Goal: Transaction & Acquisition: Book appointment/travel/reservation

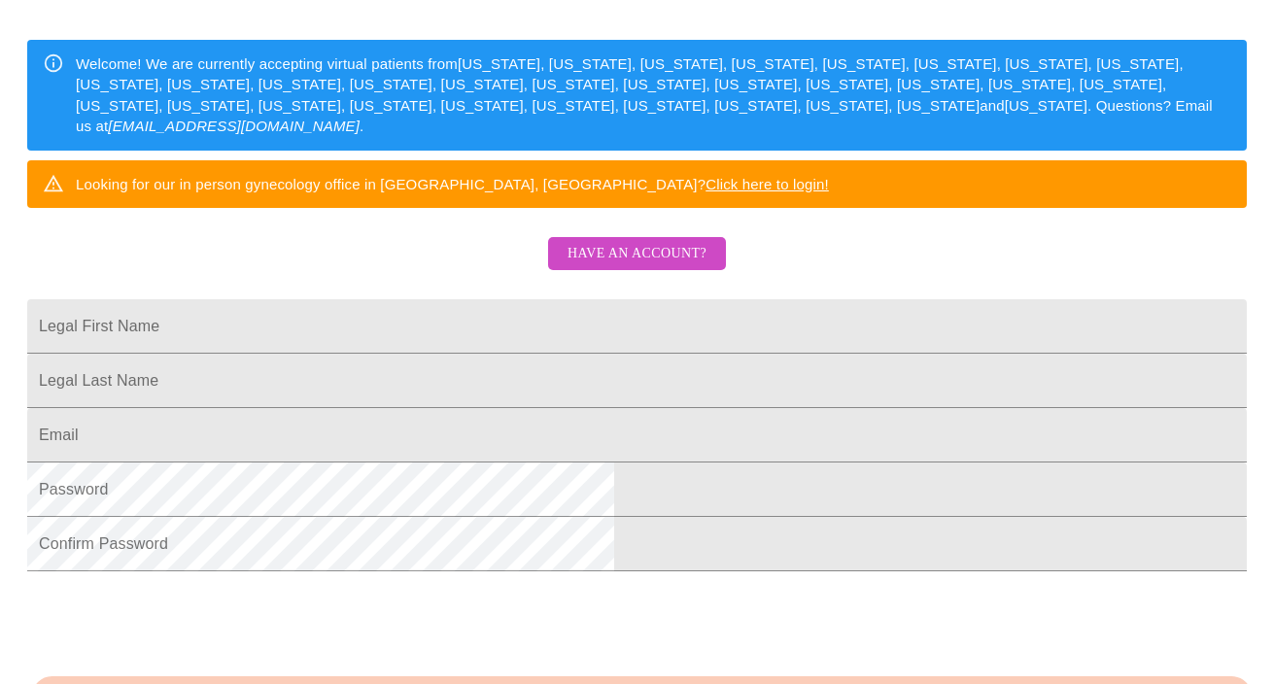
scroll to position [280, 0]
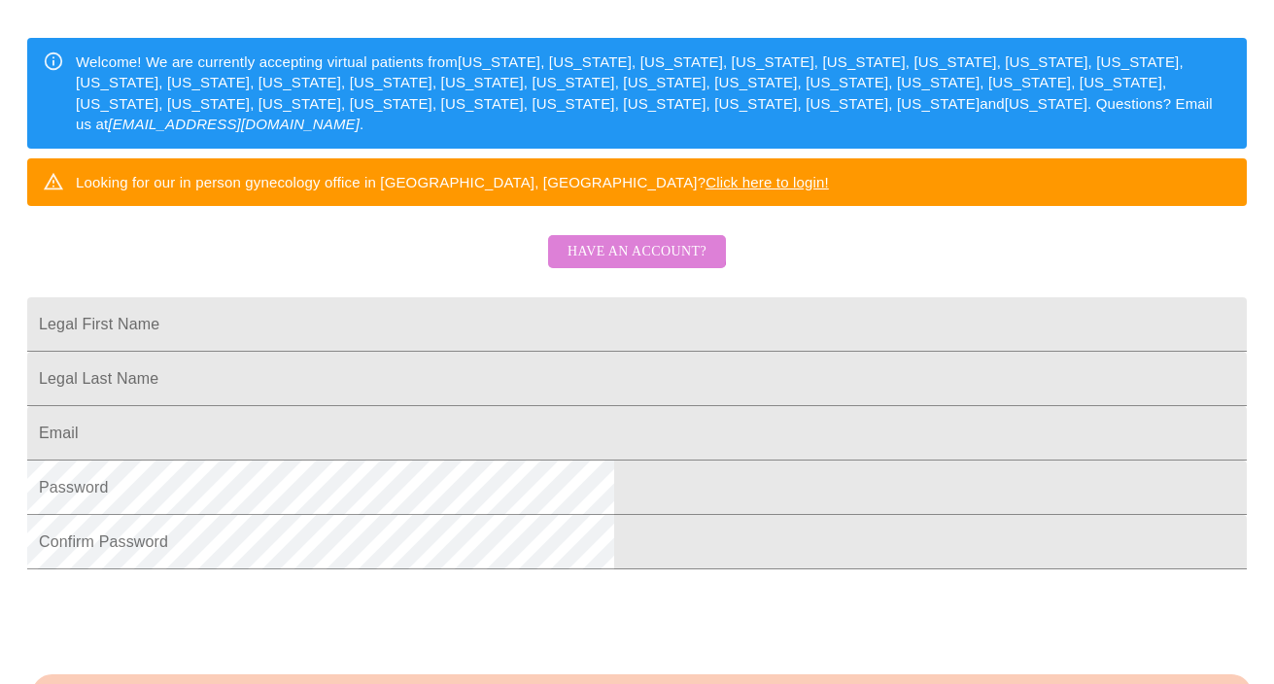
click at [634, 264] on span "Have an account?" at bounding box center [636, 252] width 139 height 24
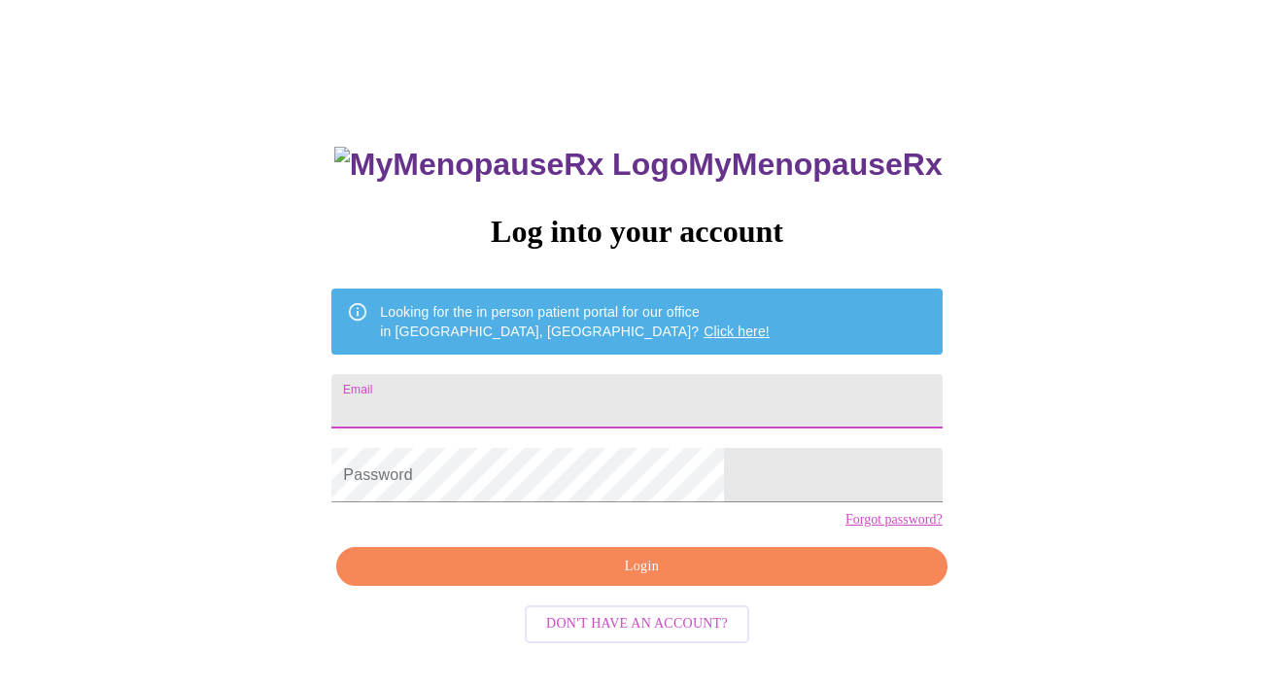
click at [585, 408] on input "Email" at bounding box center [636, 401] width 610 height 54
type input "[EMAIL_ADDRESS][DOMAIN_NAME]"
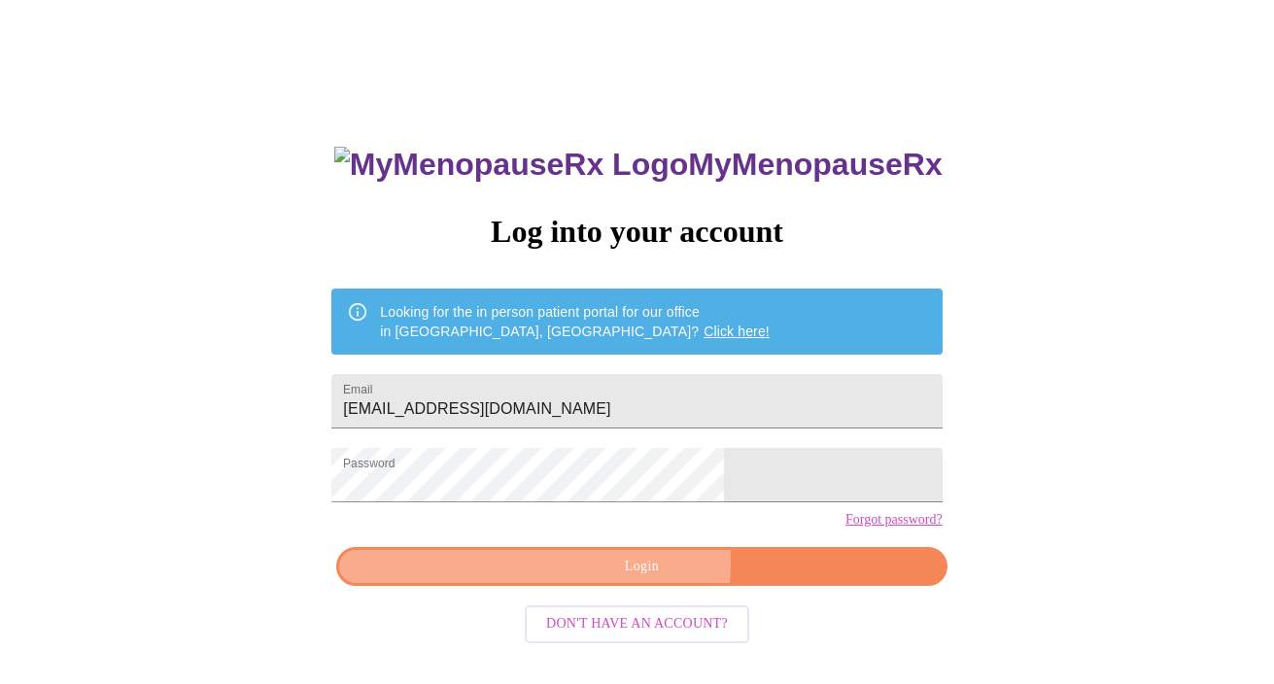
click at [608, 579] on span "Login" at bounding box center [641, 567] width 565 height 24
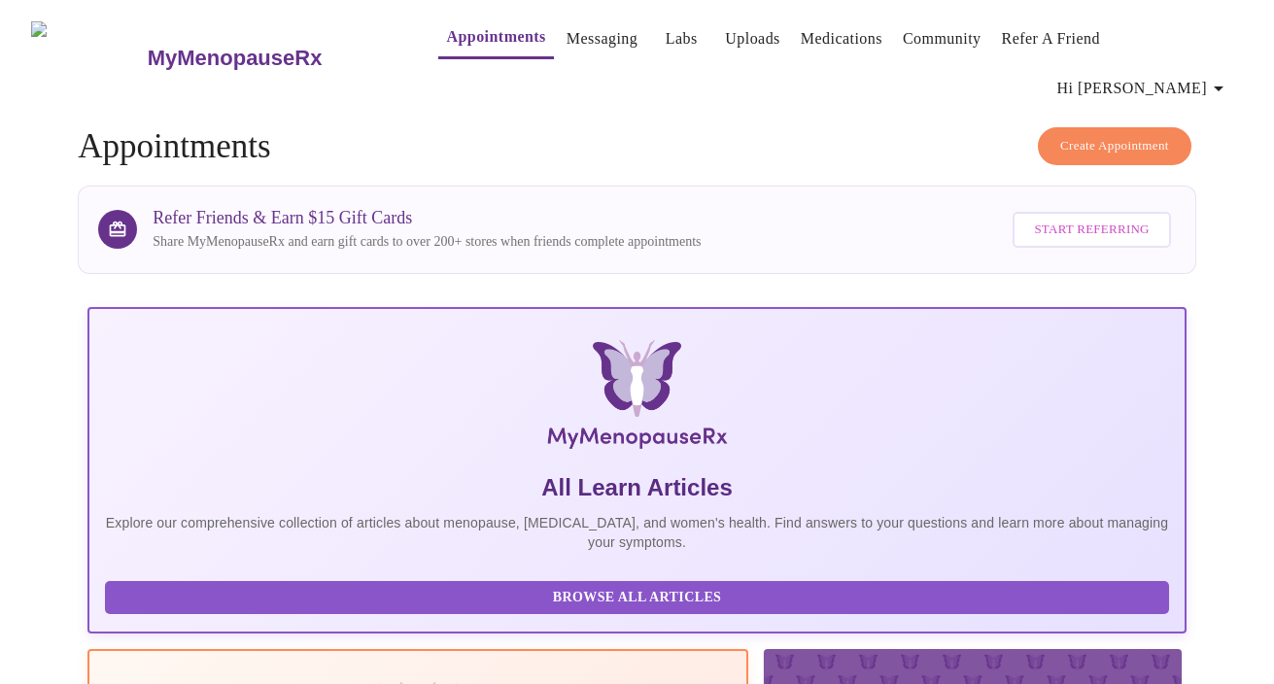
click at [1092, 135] on span "Create Appointment" at bounding box center [1114, 146] width 109 height 22
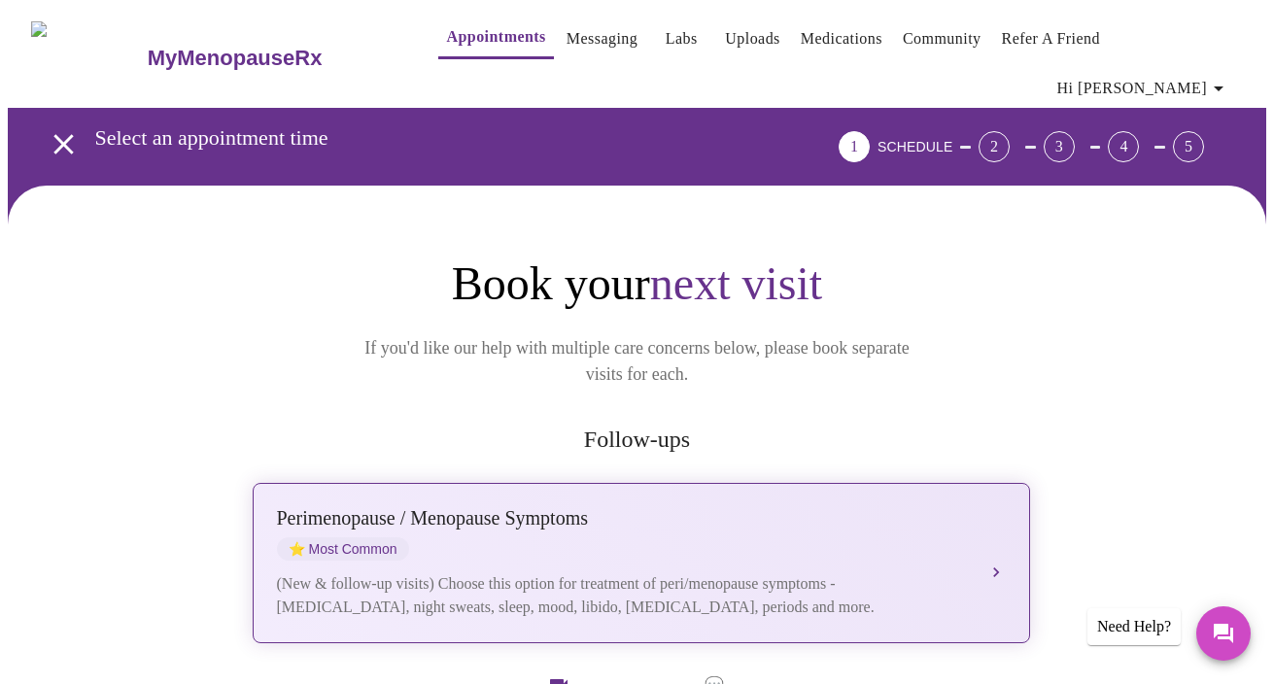
click at [779, 507] on div "[MEDICAL_DATA] / Menopause Symptoms ⭐ Most Common" at bounding box center [622, 533] width 690 height 53
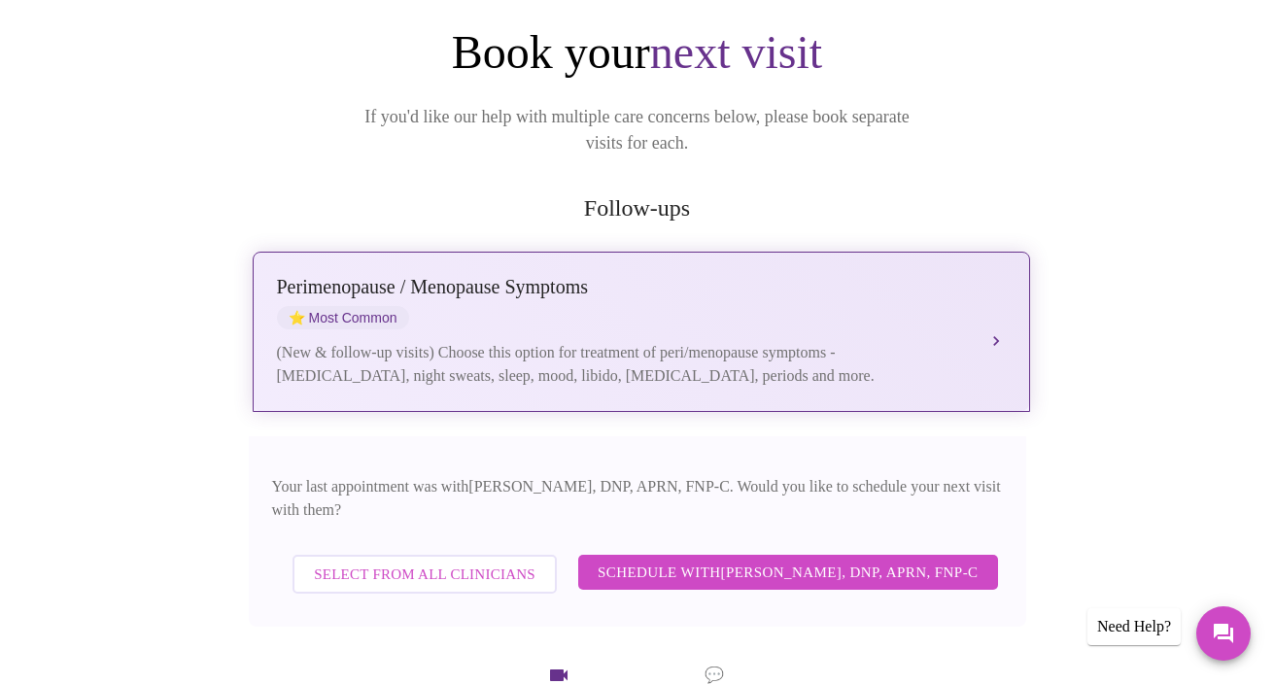
scroll to position [237, 0]
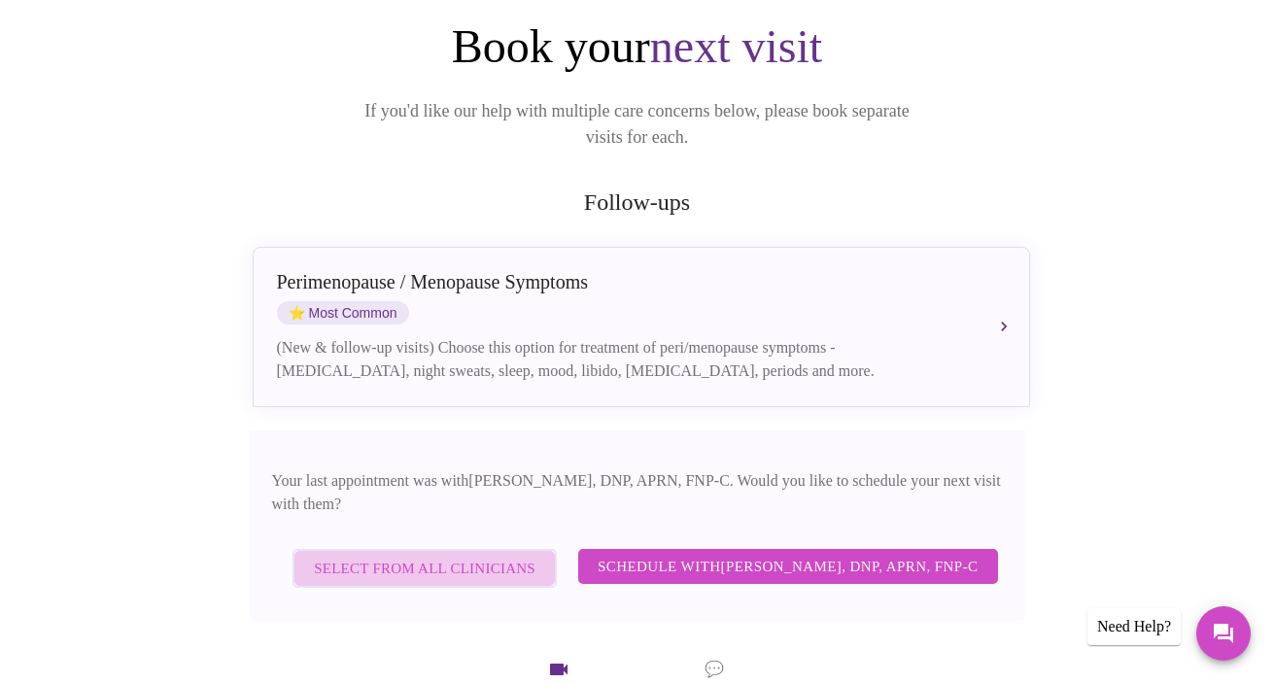
click at [424, 556] on span "Select from All Clinicians" at bounding box center [425, 568] width 222 height 25
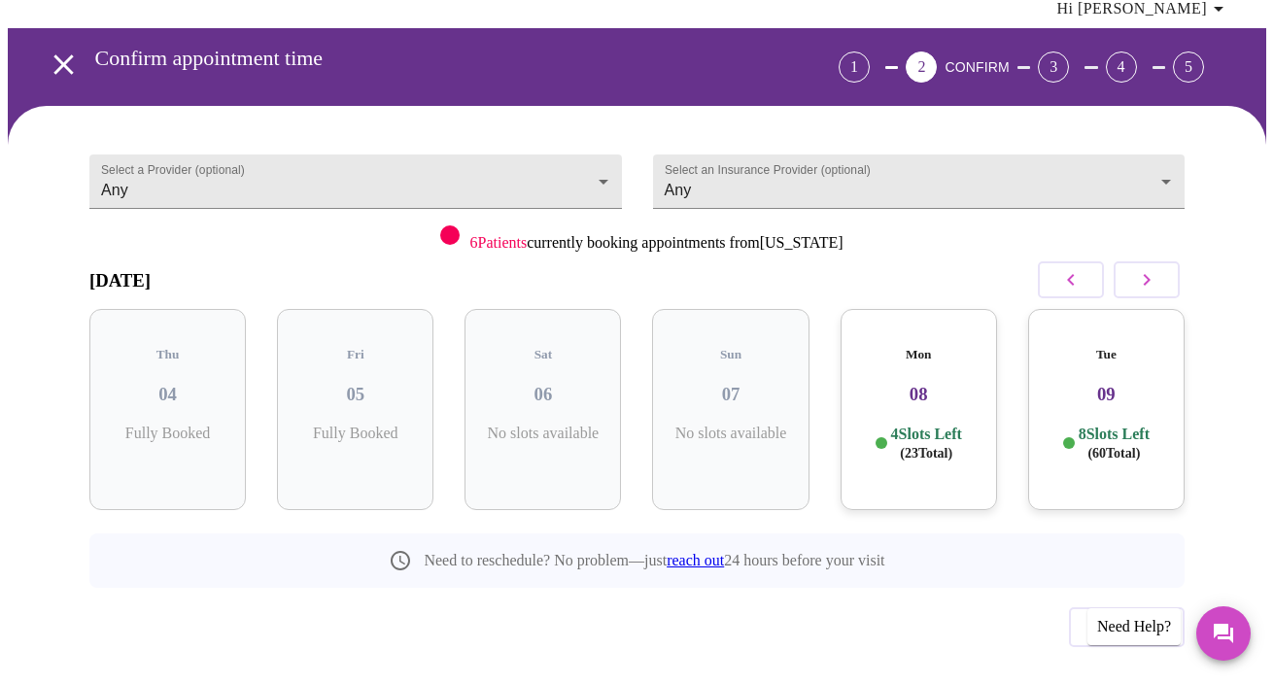
click at [922, 373] on div "Mon 08 4 Slots Left ( 23 Total)" at bounding box center [918, 409] width 156 height 201
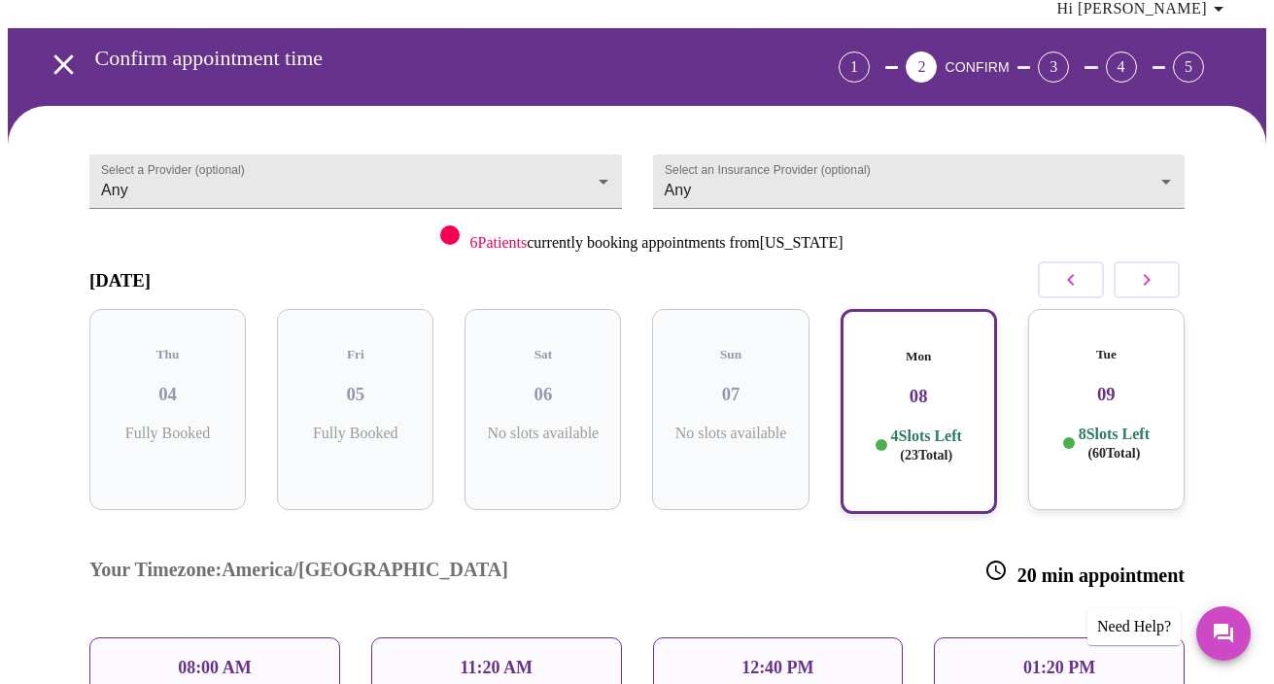
click at [241, 658] on p "08:00 AM" at bounding box center [215, 668] width 74 height 20
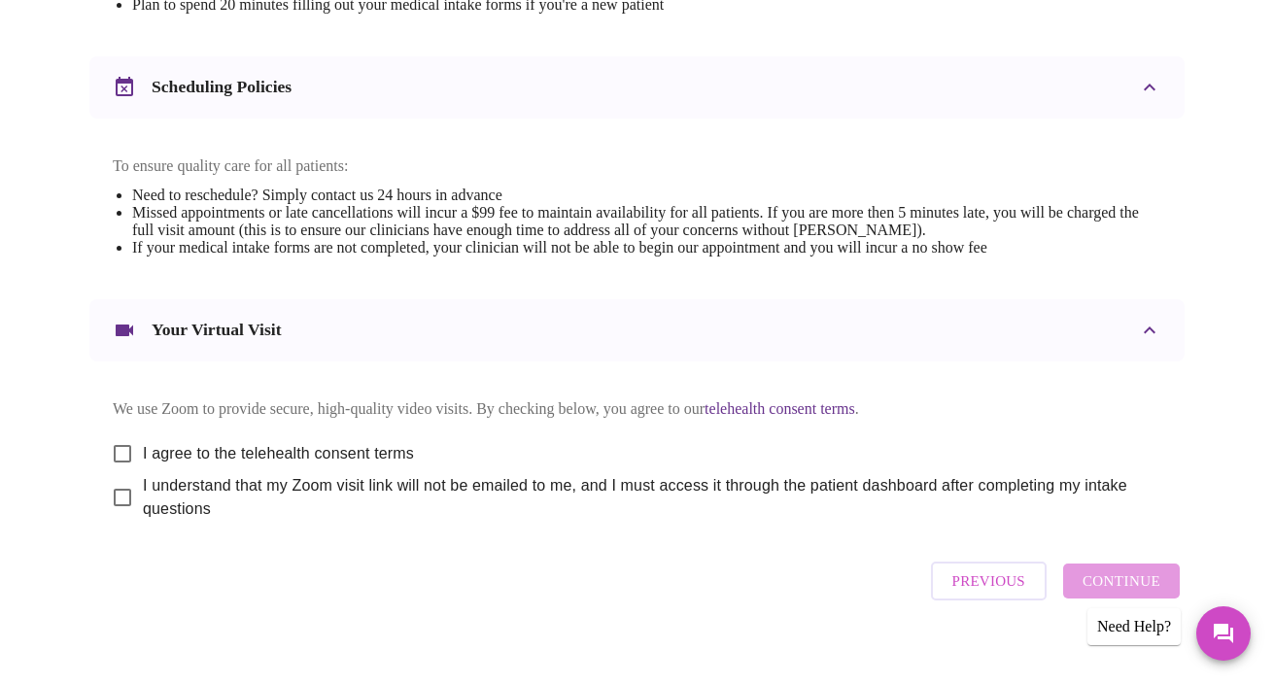
scroll to position [717, 0]
click at [117, 436] on input "I agree to the telehealth consent terms" at bounding box center [122, 452] width 41 height 41
checkbox input "true"
click at [114, 496] on input "I understand that my Zoom visit link will not be emailed to me, and I must acce…" at bounding box center [122, 496] width 41 height 41
checkbox input "true"
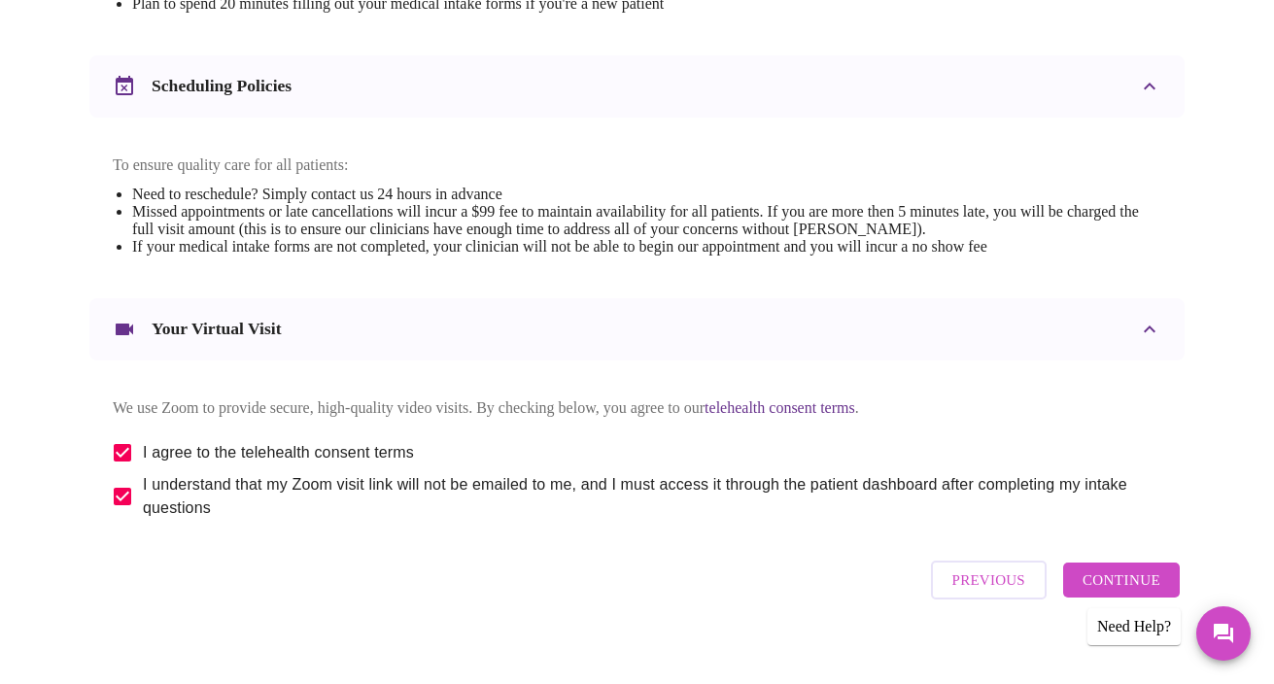
click at [1105, 576] on span "Continue" at bounding box center [1121, 579] width 78 height 25
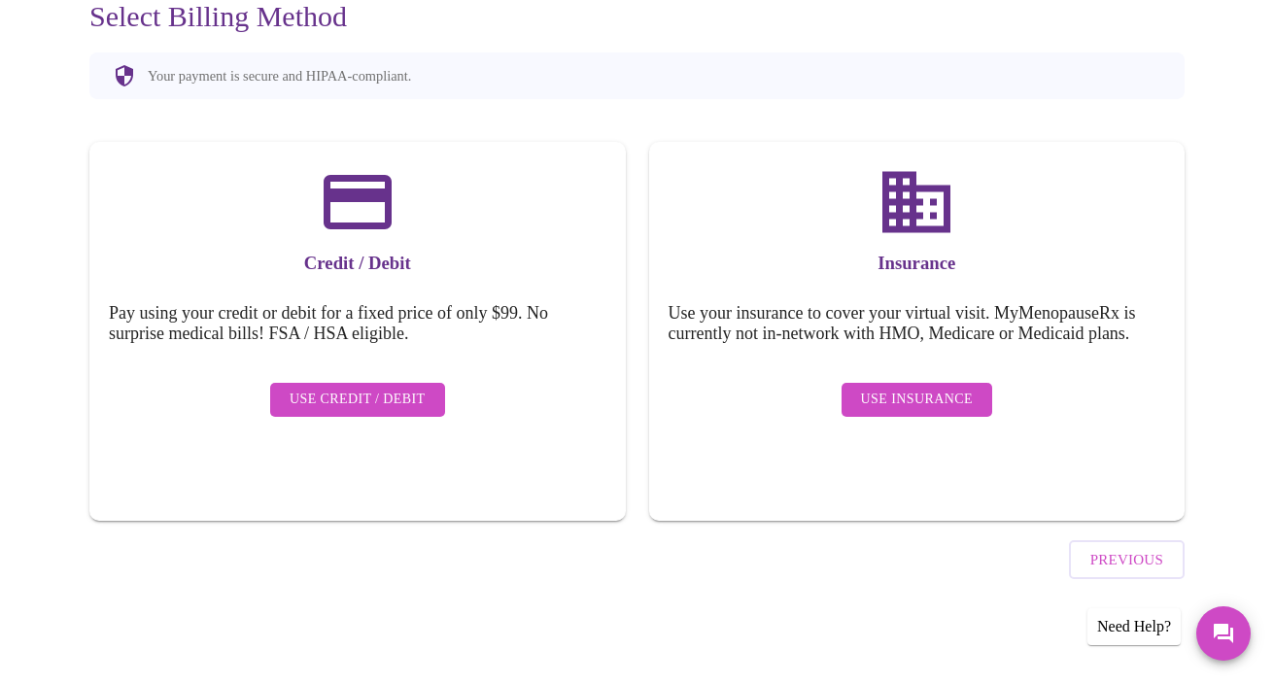
scroll to position [143, 0]
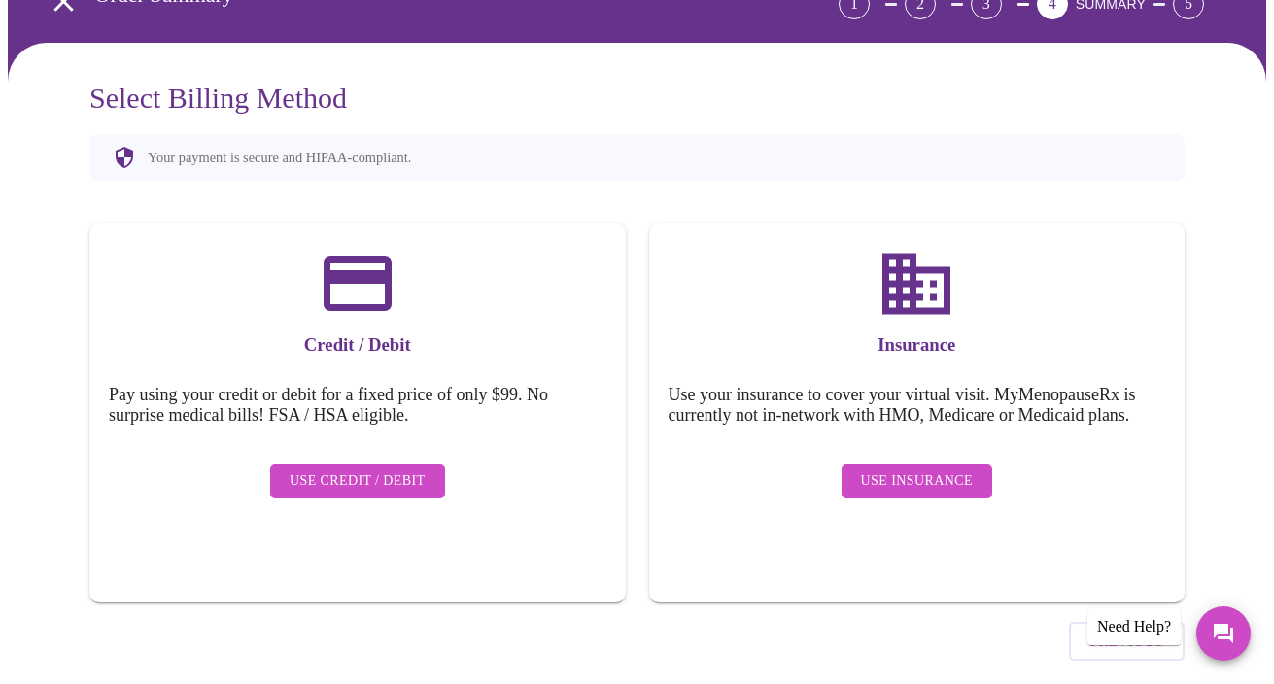
click at [945, 469] on span "Use Insurance" at bounding box center [917, 481] width 112 height 24
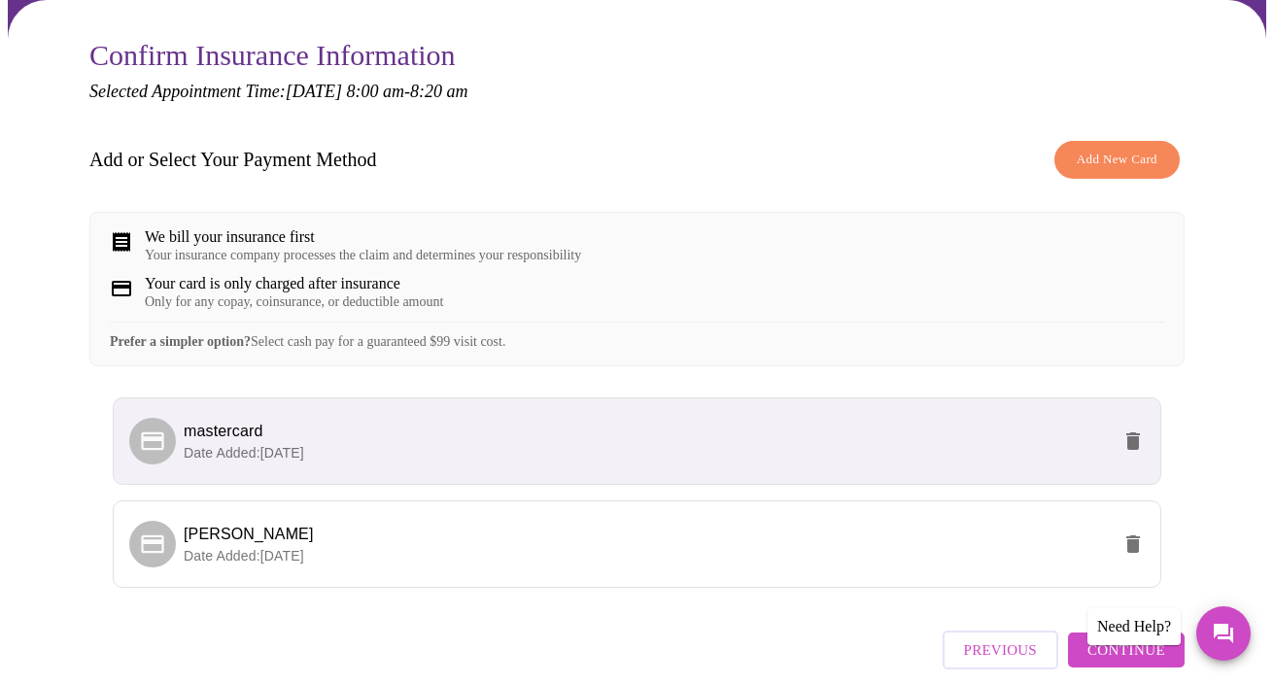
scroll to position [187, 0]
click at [1133, 432] on icon "delete" at bounding box center [1132, 439] width 23 height 23
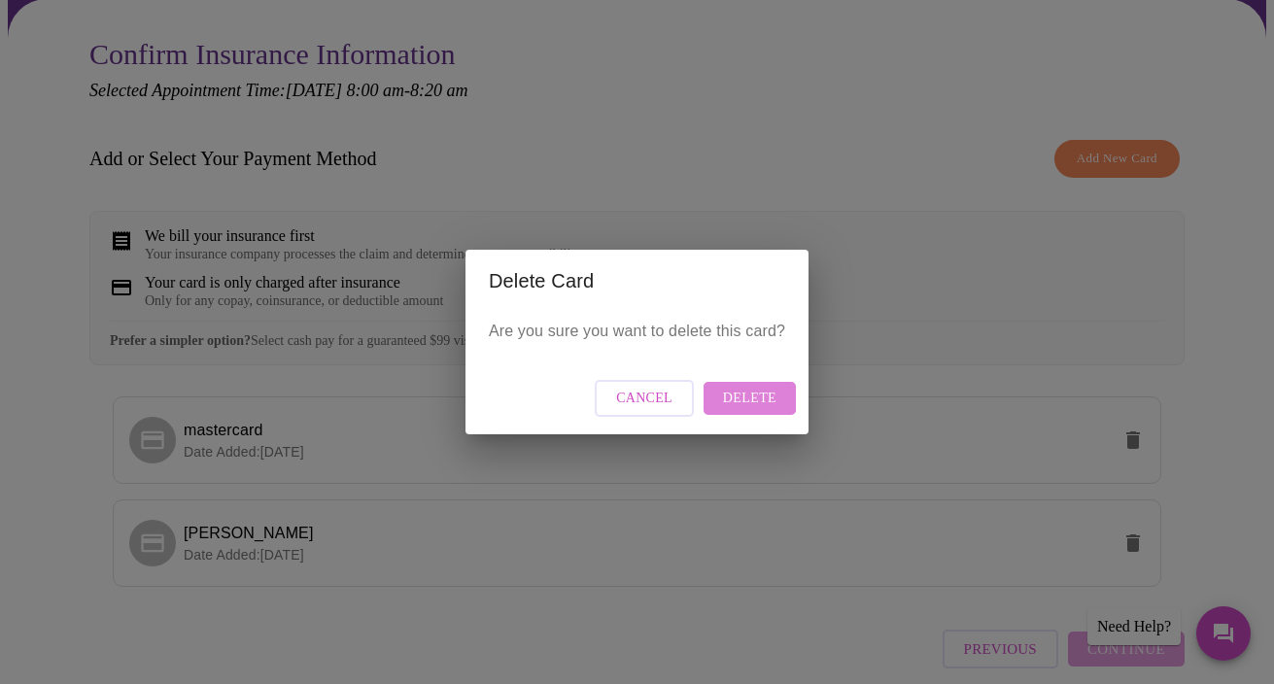
click at [744, 393] on span "Delete" at bounding box center [749, 399] width 53 height 24
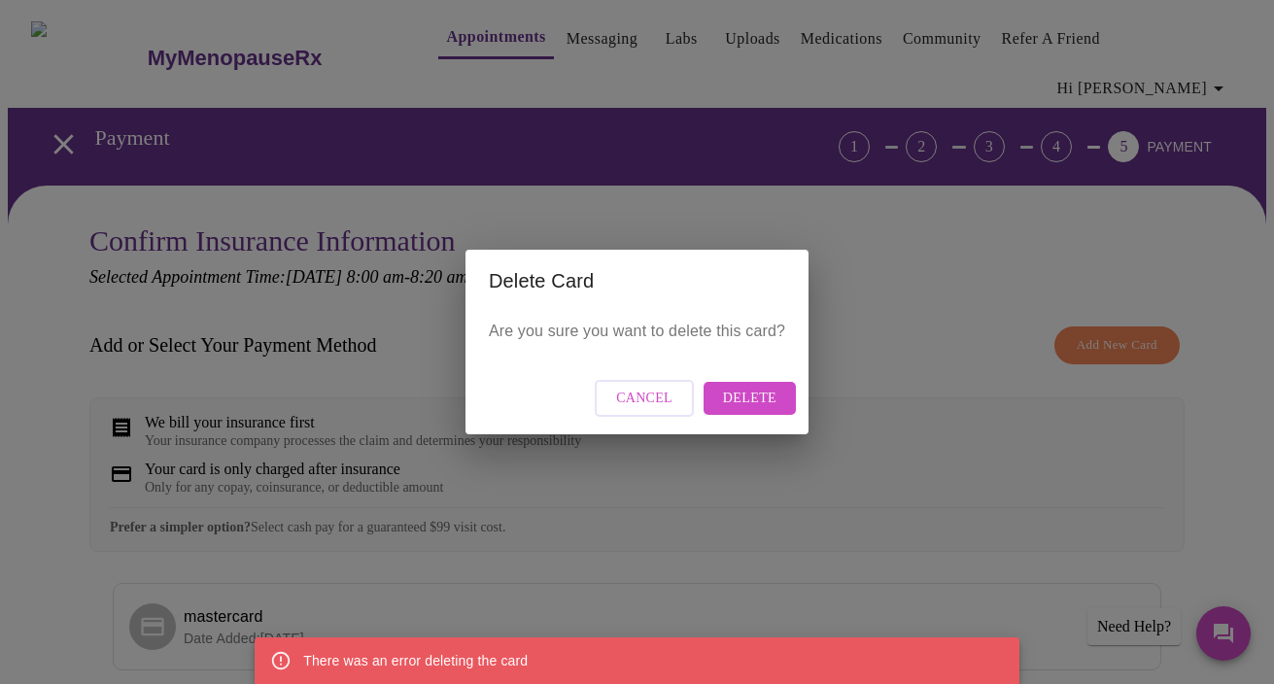
click at [643, 397] on span "Cancel" at bounding box center [644, 399] width 56 height 24
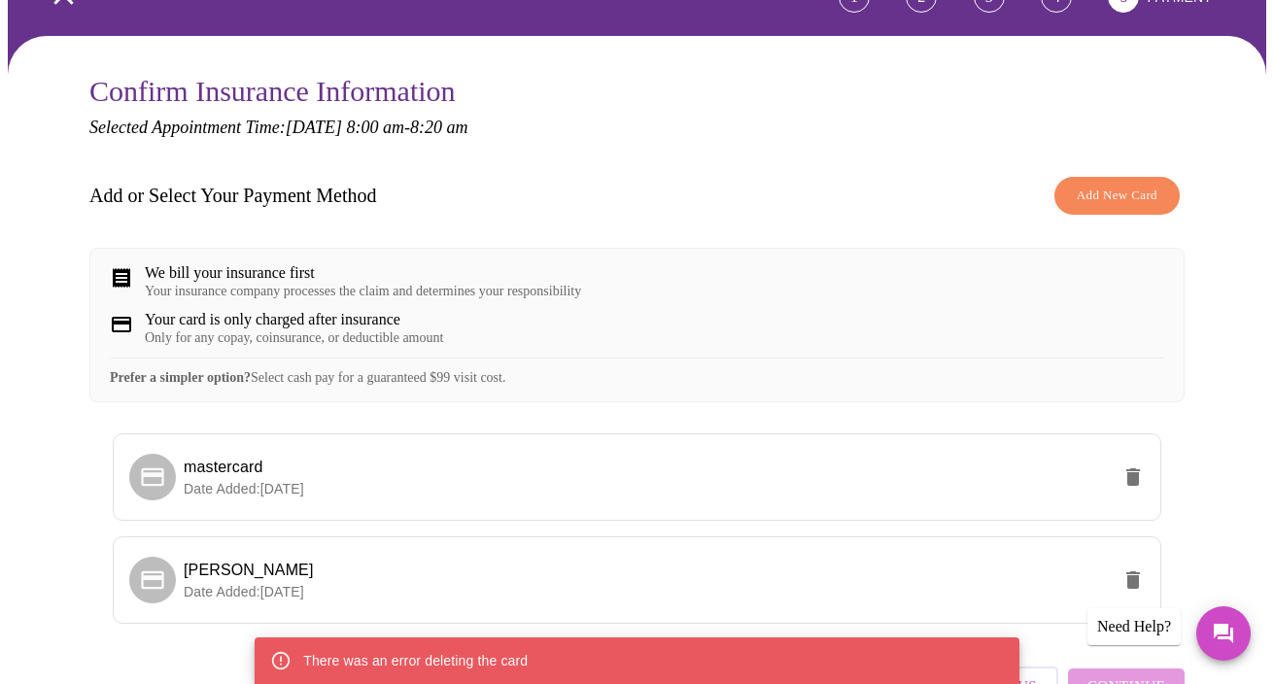
scroll to position [262, 0]
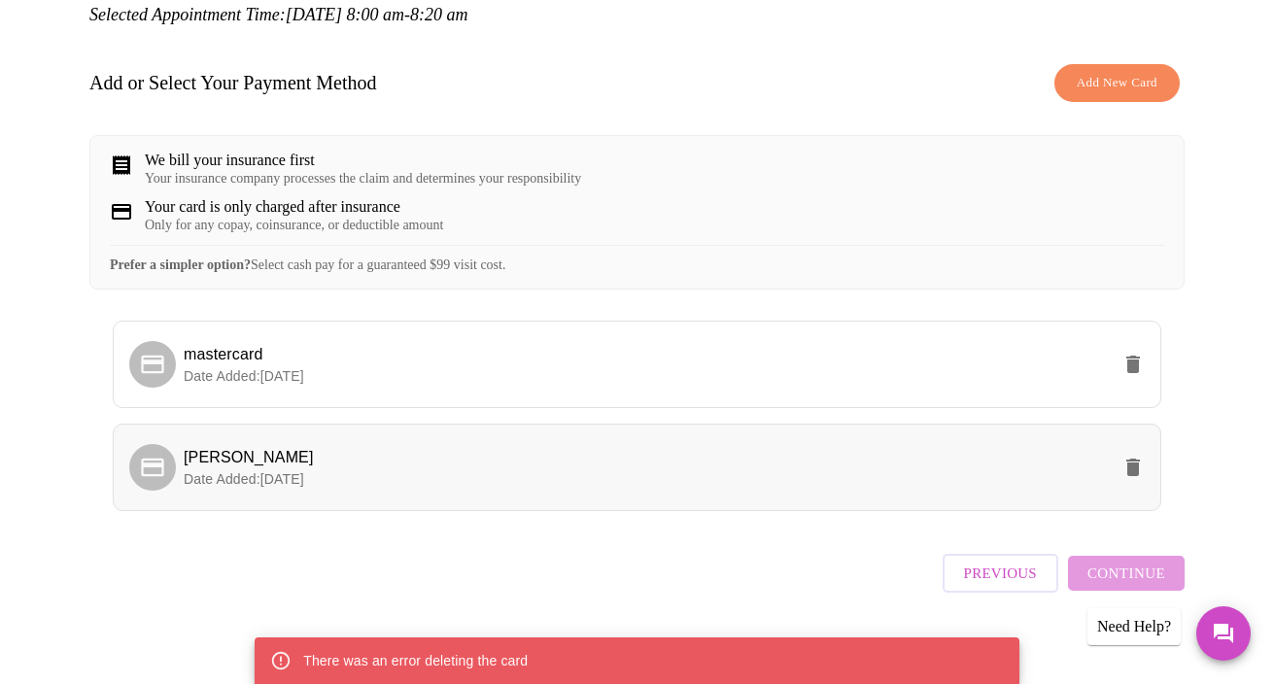
click at [777, 469] on p "Date Added: [DATE]" at bounding box center [647, 478] width 926 height 19
click at [1158, 575] on span "Continue" at bounding box center [1126, 573] width 78 height 25
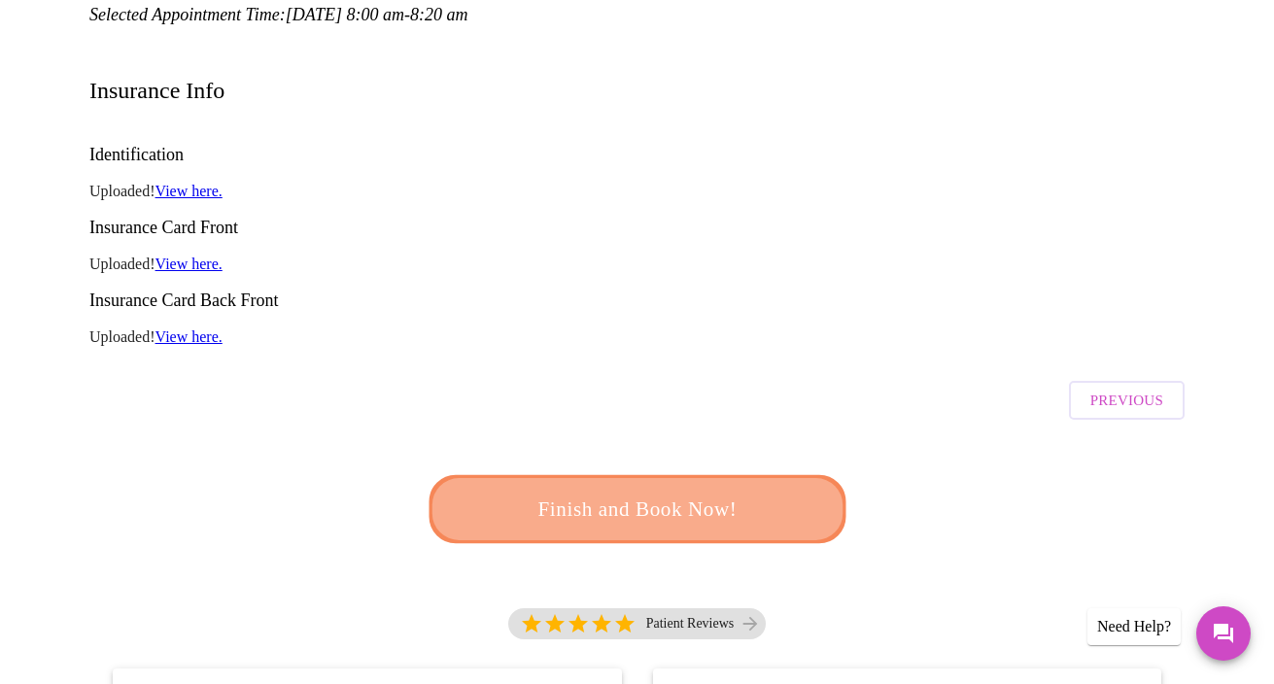
click at [684, 492] on span "Finish and Book Now!" at bounding box center [637, 510] width 359 height 36
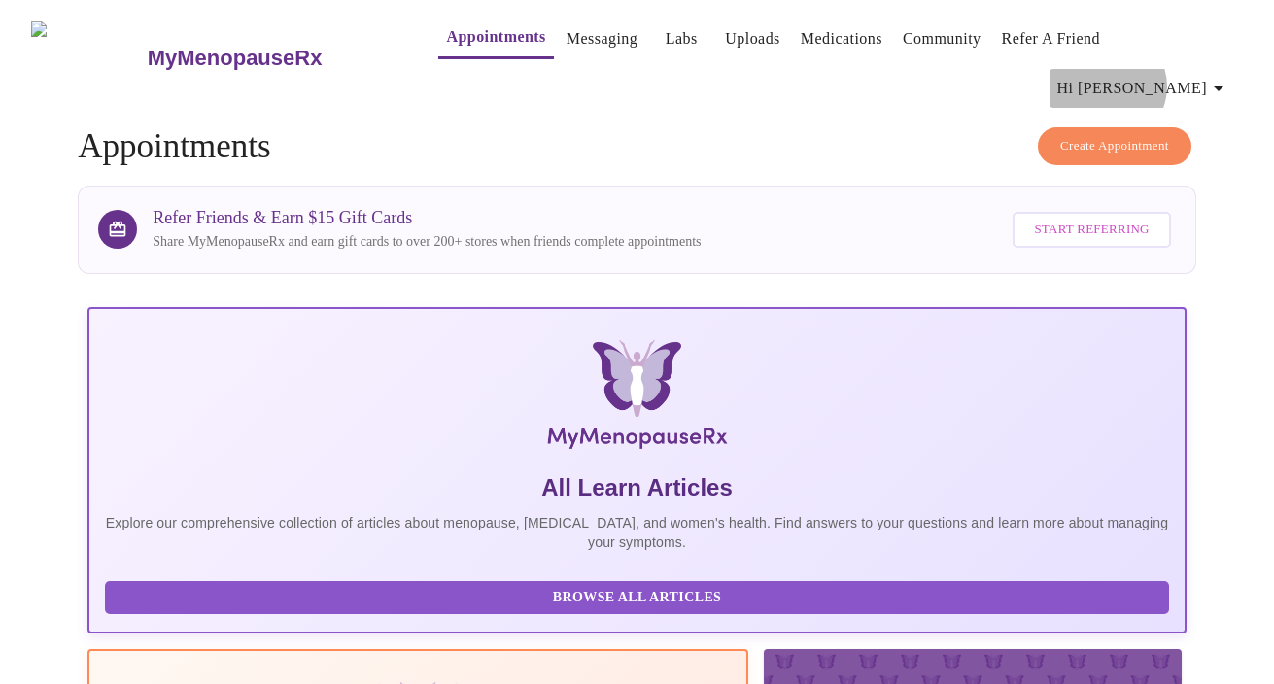
click at [1189, 75] on span "Hi [PERSON_NAME]" at bounding box center [1143, 88] width 173 height 27
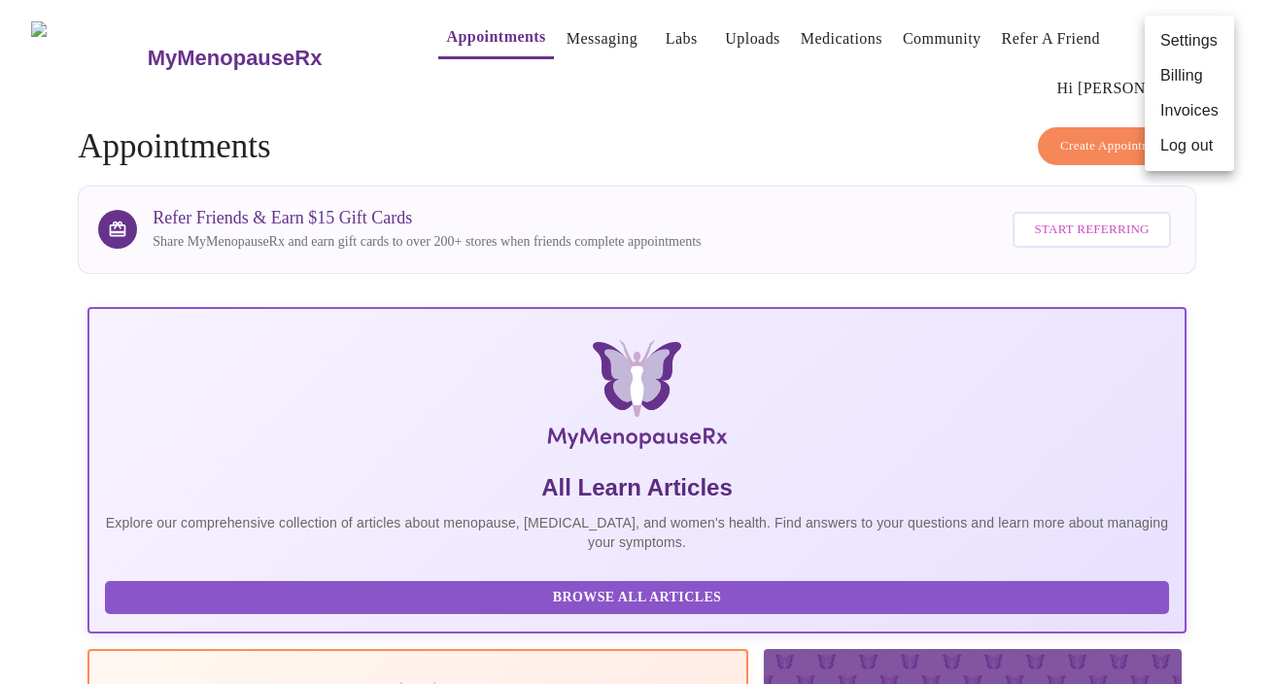
click at [850, 111] on div at bounding box center [637, 342] width 1274 height 684
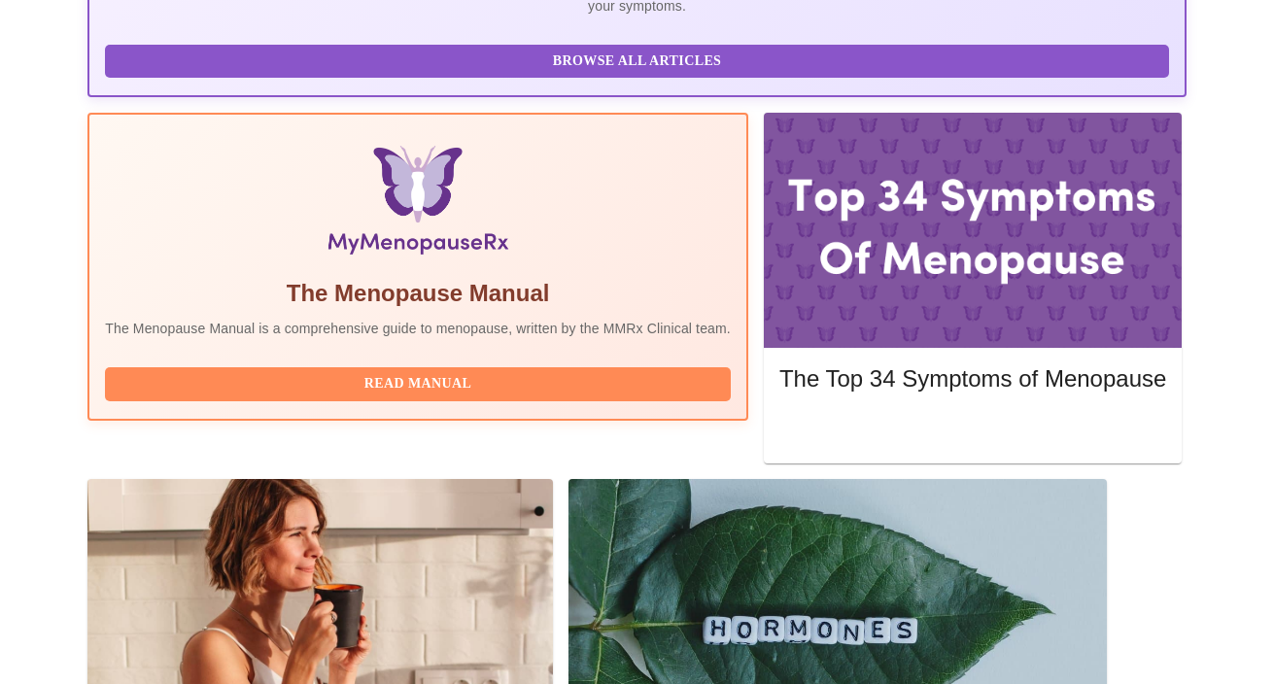
scroll to position [498, 0]
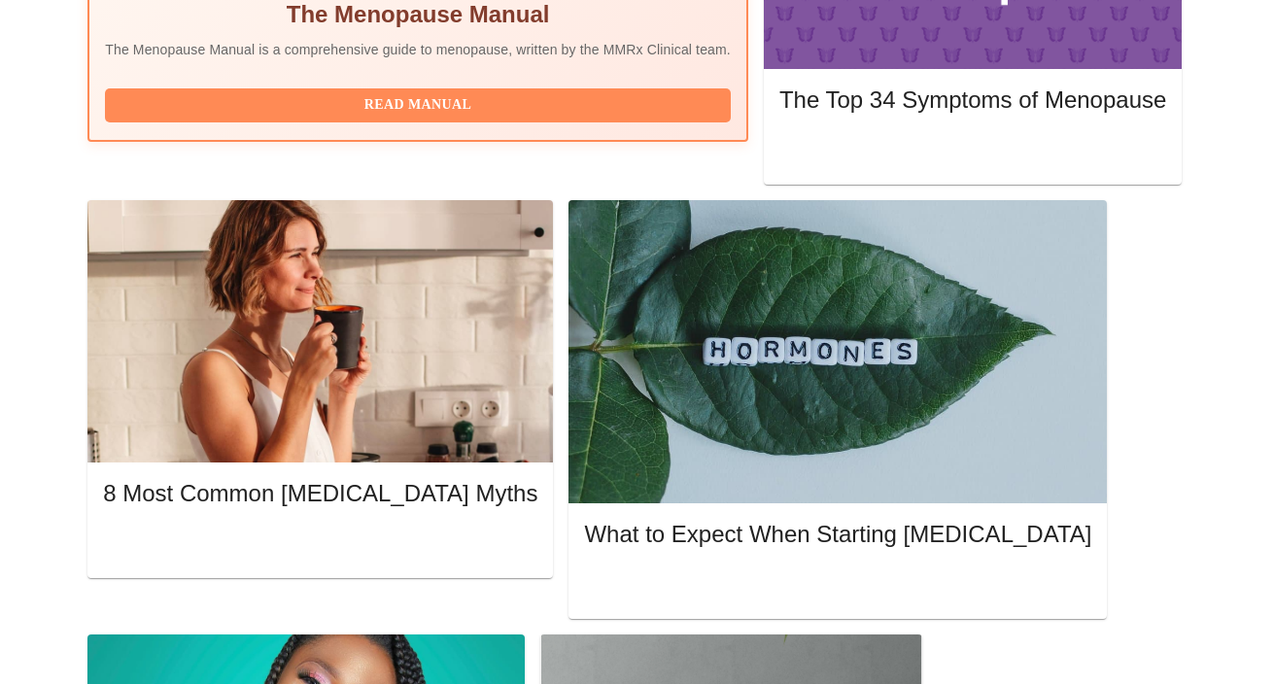
scroll to position [817, 0]
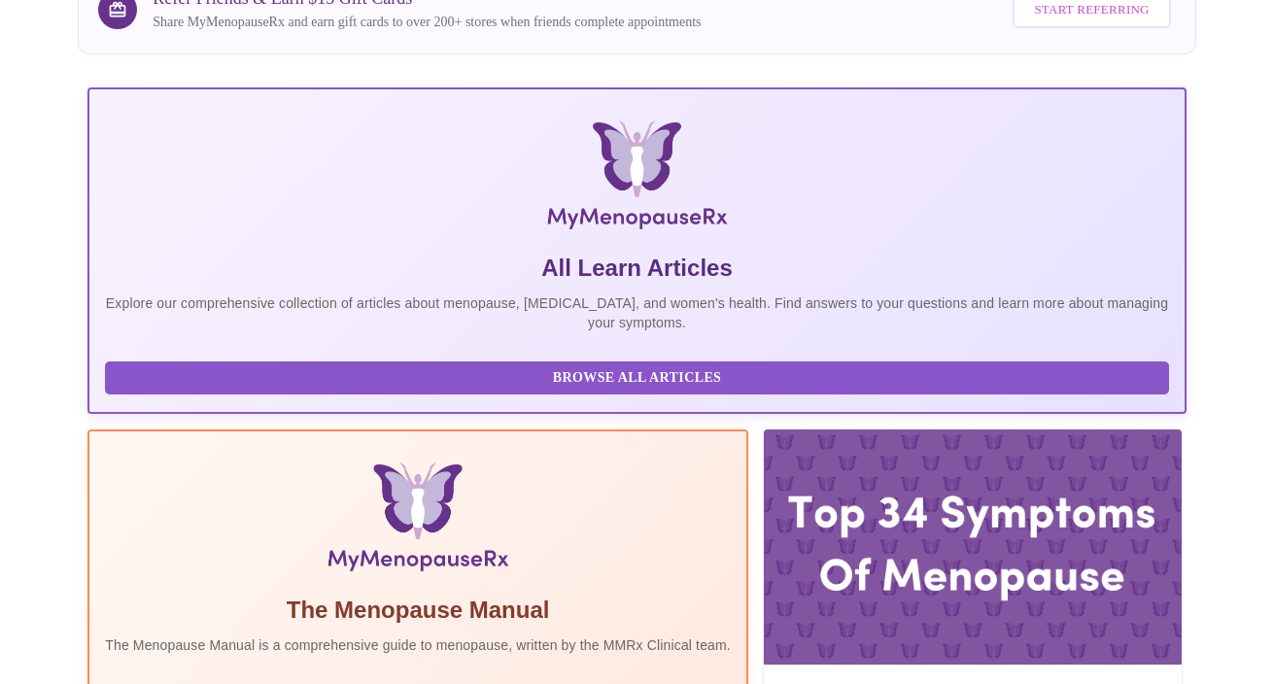
scroll to position [0, 0]
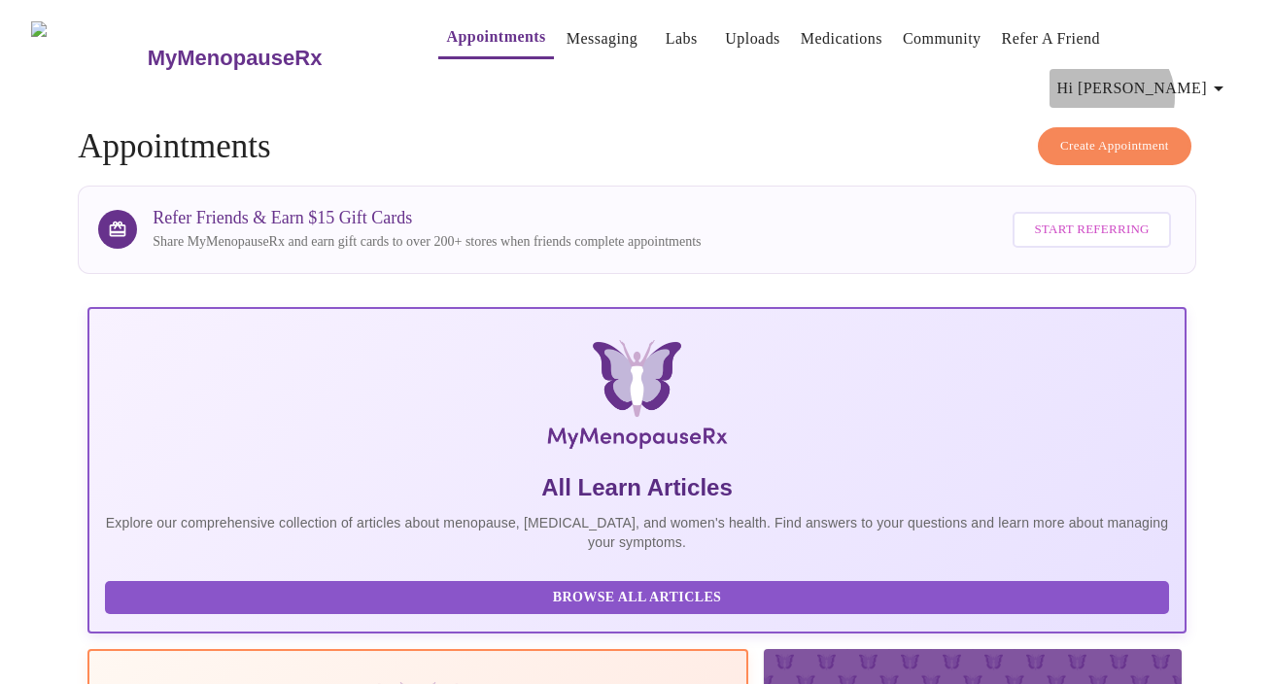
click at [1192, 75] on span "Hi [PERSON_NAME]" at bounding box center [1143, 88] width 173 height 27
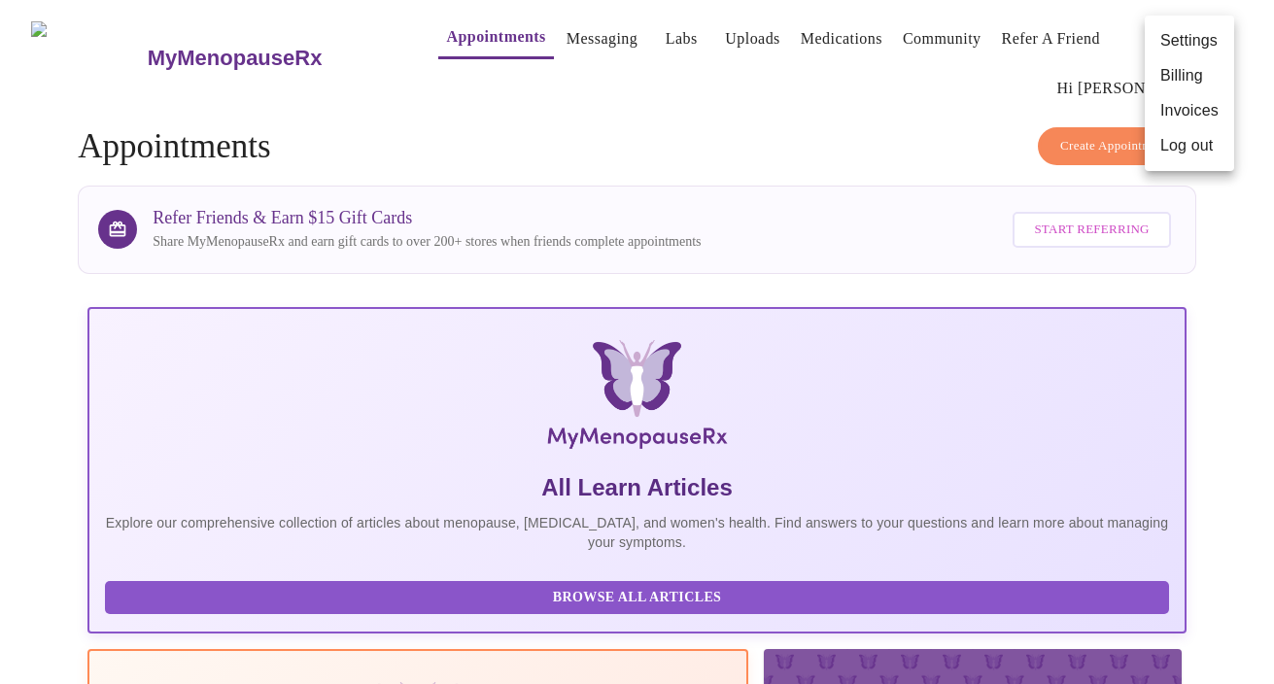
click at [1186, 149] on li "Log out" at bounding box center [1189, 145] width 89 height 35
